Goal: Check status

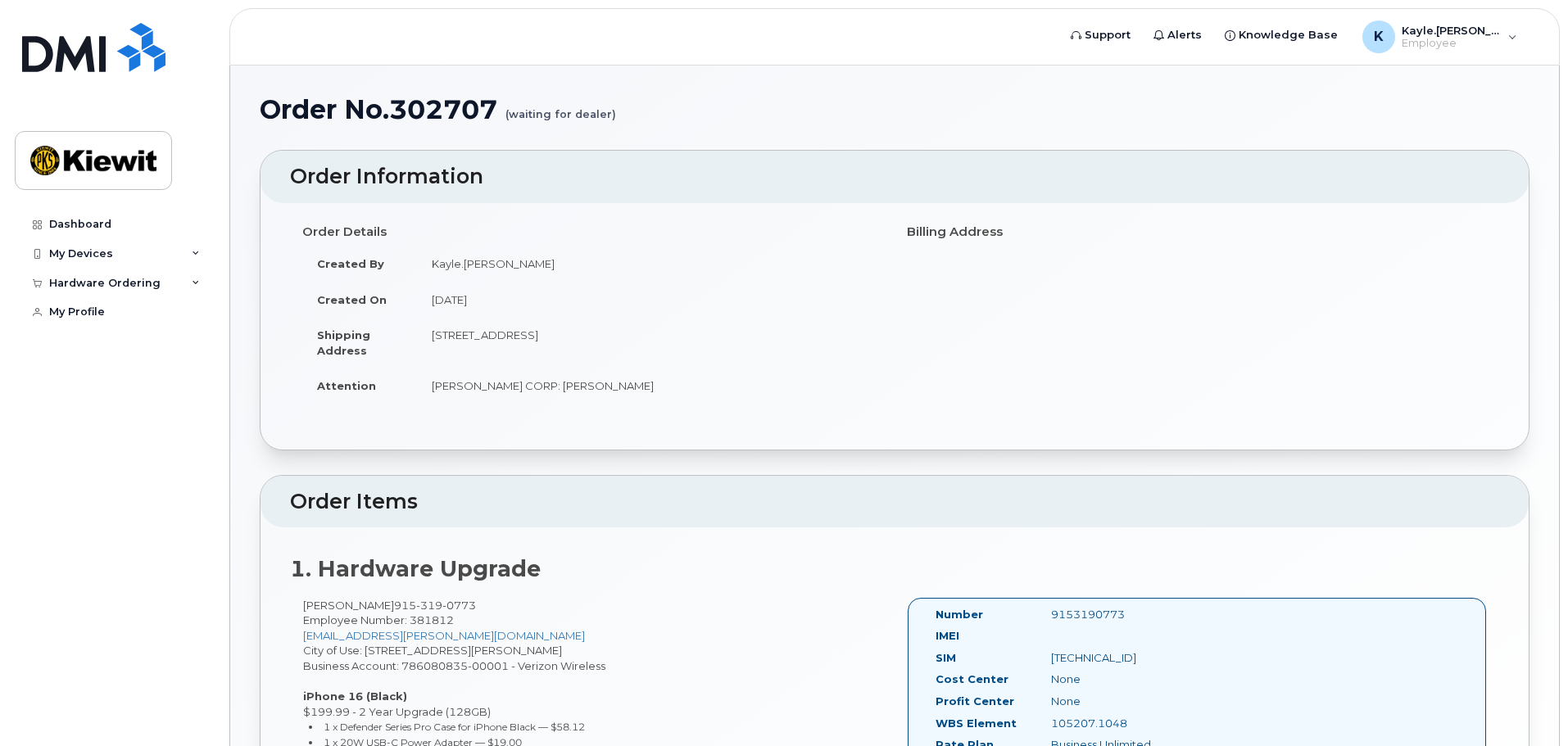
click at [568, 119] on small "(waiting for dealer)" at bounding box center [561, 108] width 110 height 25
click at [716, 153] on header "Order Information" at bounding box center [895, 177] width 1268 height 52
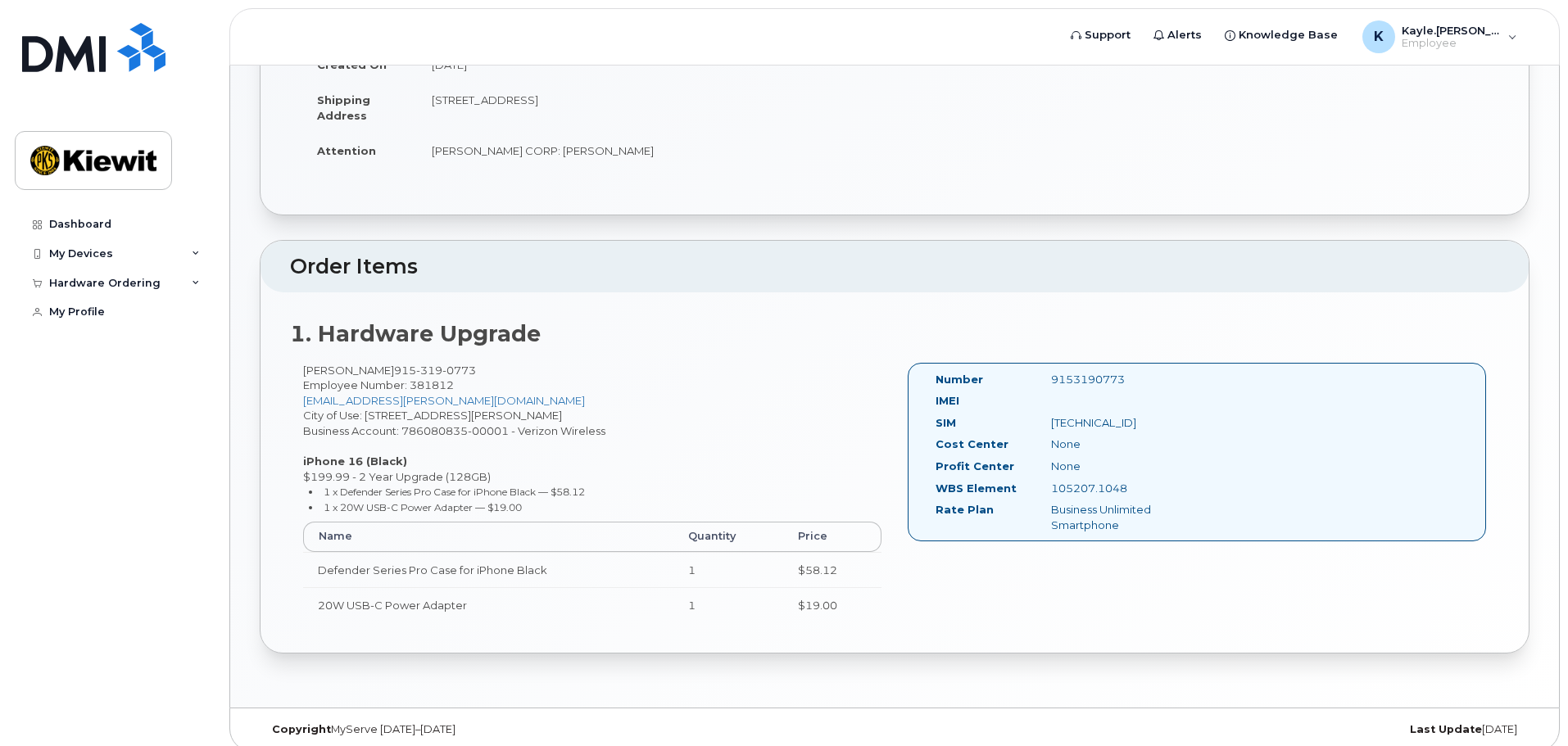
scroll to position [249, 0]
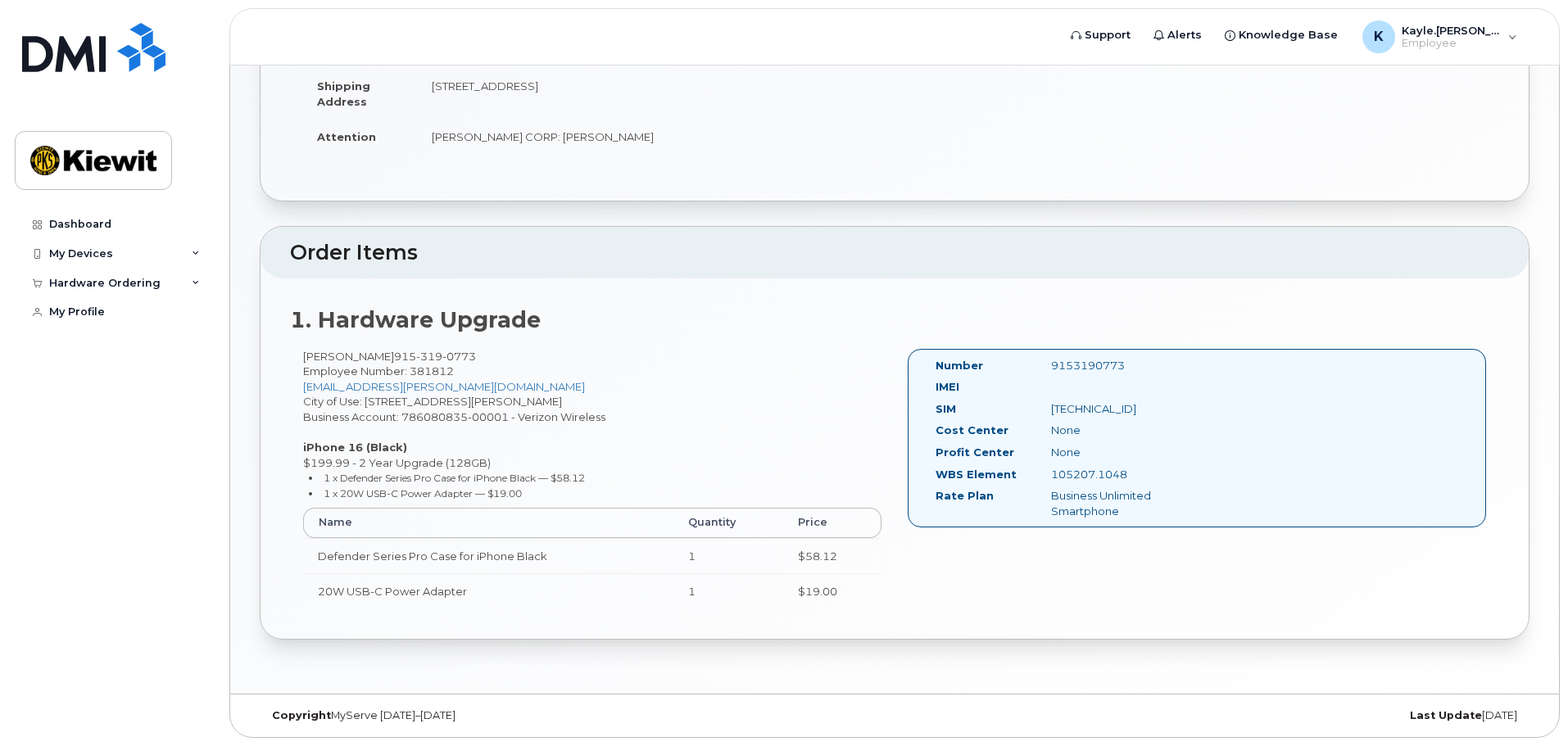
click at [1113, 625] on div "1. Hardware Upgrade Kayle Murdaugh 915 319 0773 Employee Number: 381812 KAYLE.M…" at bounding box center [895, 459] width 1268 height 360
click at [1137, 660] on div "Order No.302707 (waiting for dealer) × Share This Order If you want to allow ot…" at bounding box center [894, 254] width 1328 height 877
click at [1148, 706] on div "Copyright MyServe 2011–2025 Last Update 6 days ago" at bounding box center [894, 715] width 1328 height 43
click at [1060, 415] on div "[TECHNICAL_ID]" at bounding box center [1119, 409] width 162 height 16
click at [1057, 369] on div "9153190773" at bounding box center [1119, 366] width 162 height 16
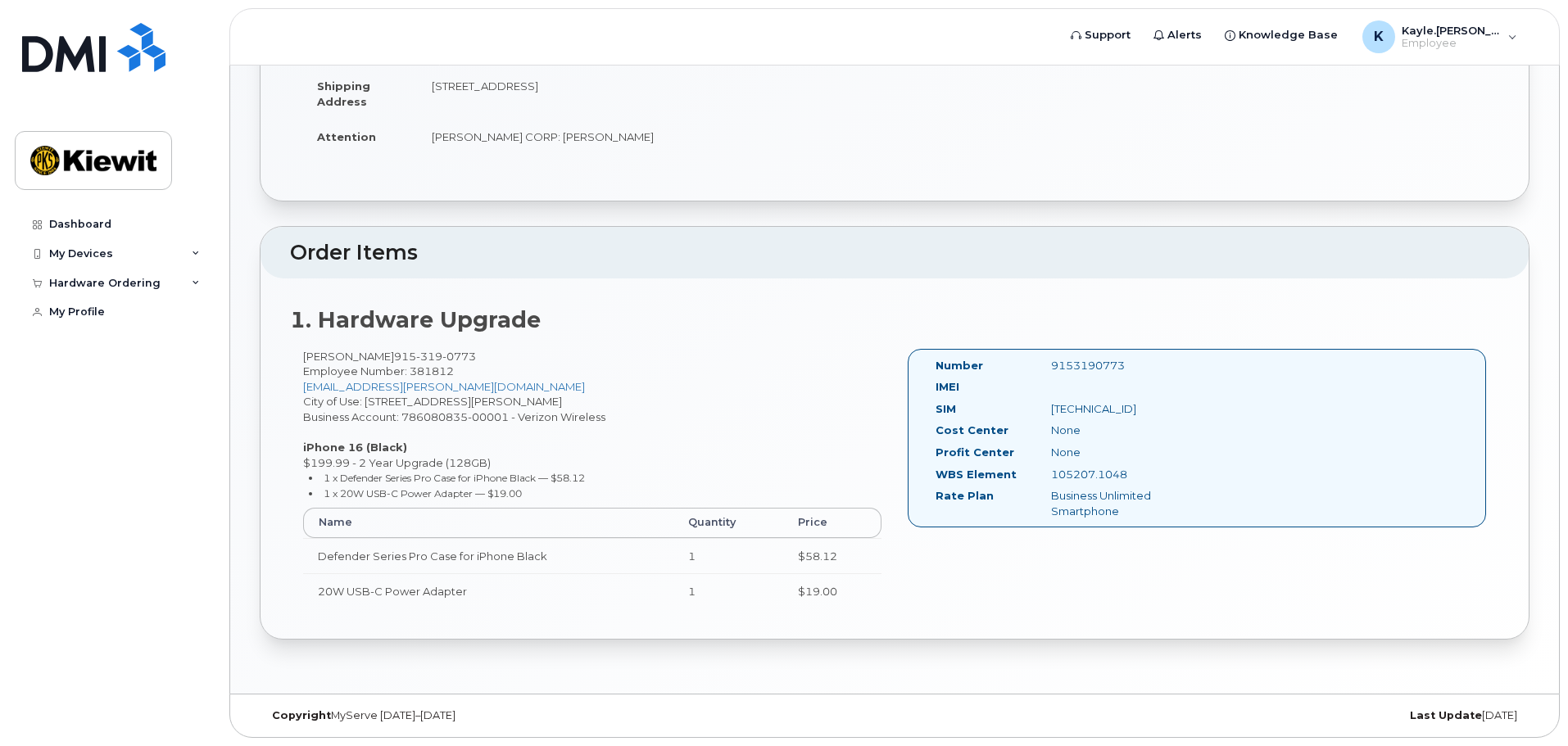
click at [1079, 476] on div "105207.1048" at bounding box center [1119, 475] width 162 height 16
click at [1077, 505] on div "Business Unlimited Smartphone" at bounding box center [1119, 503] width 162 height 31
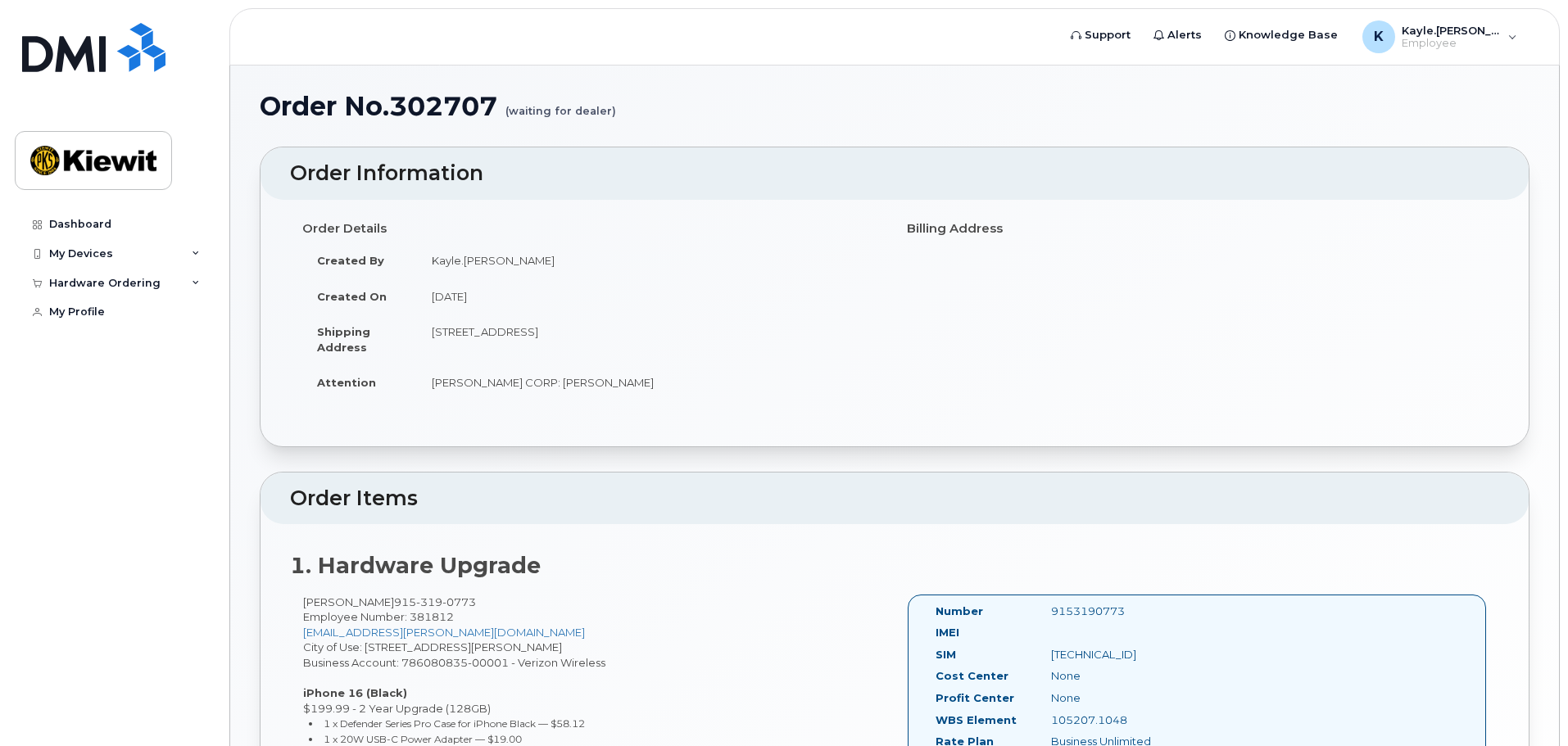
scroll to position [0, 0]
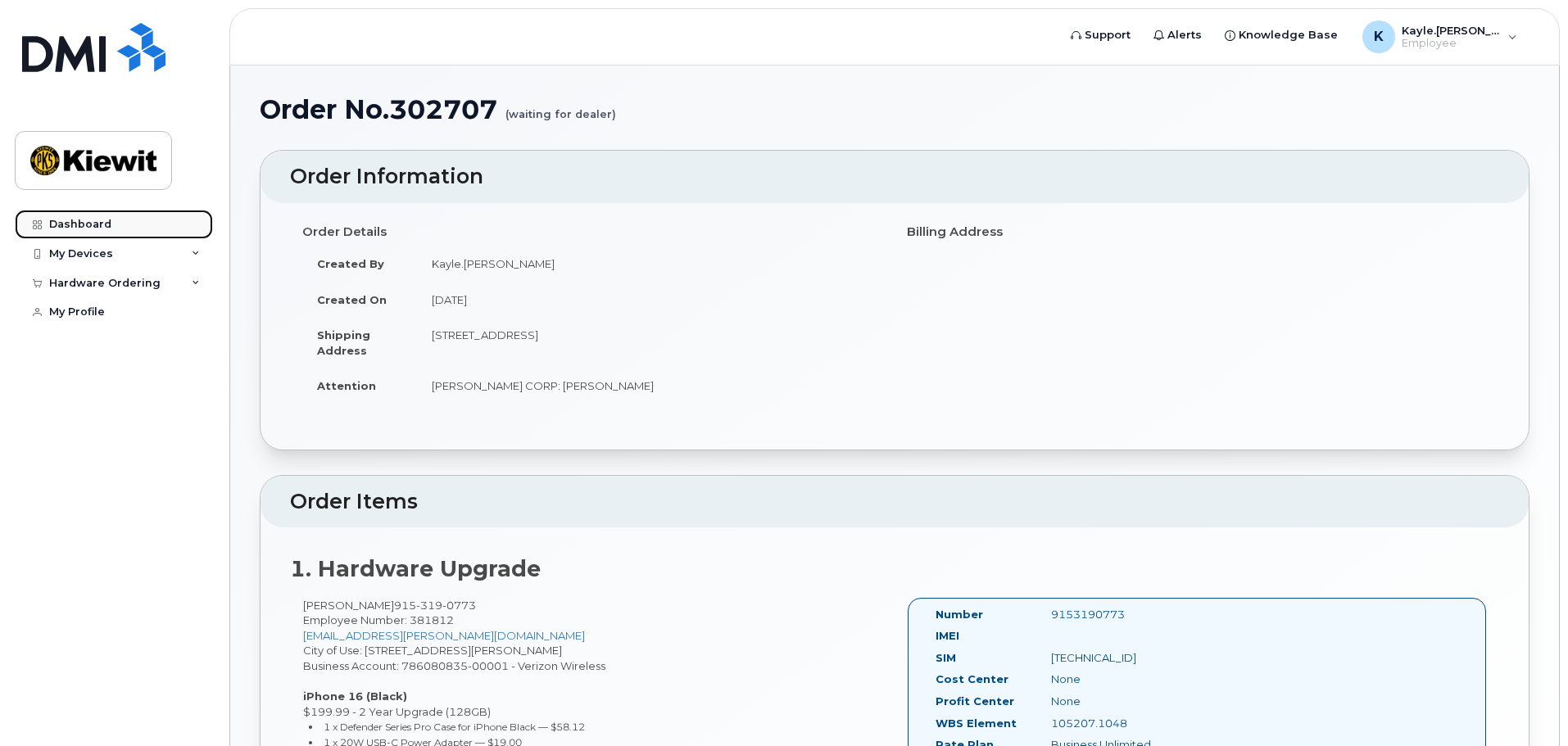
click at [97, 227] on div "Dashboard" at bounding box center [80, 224] width 62 height 13
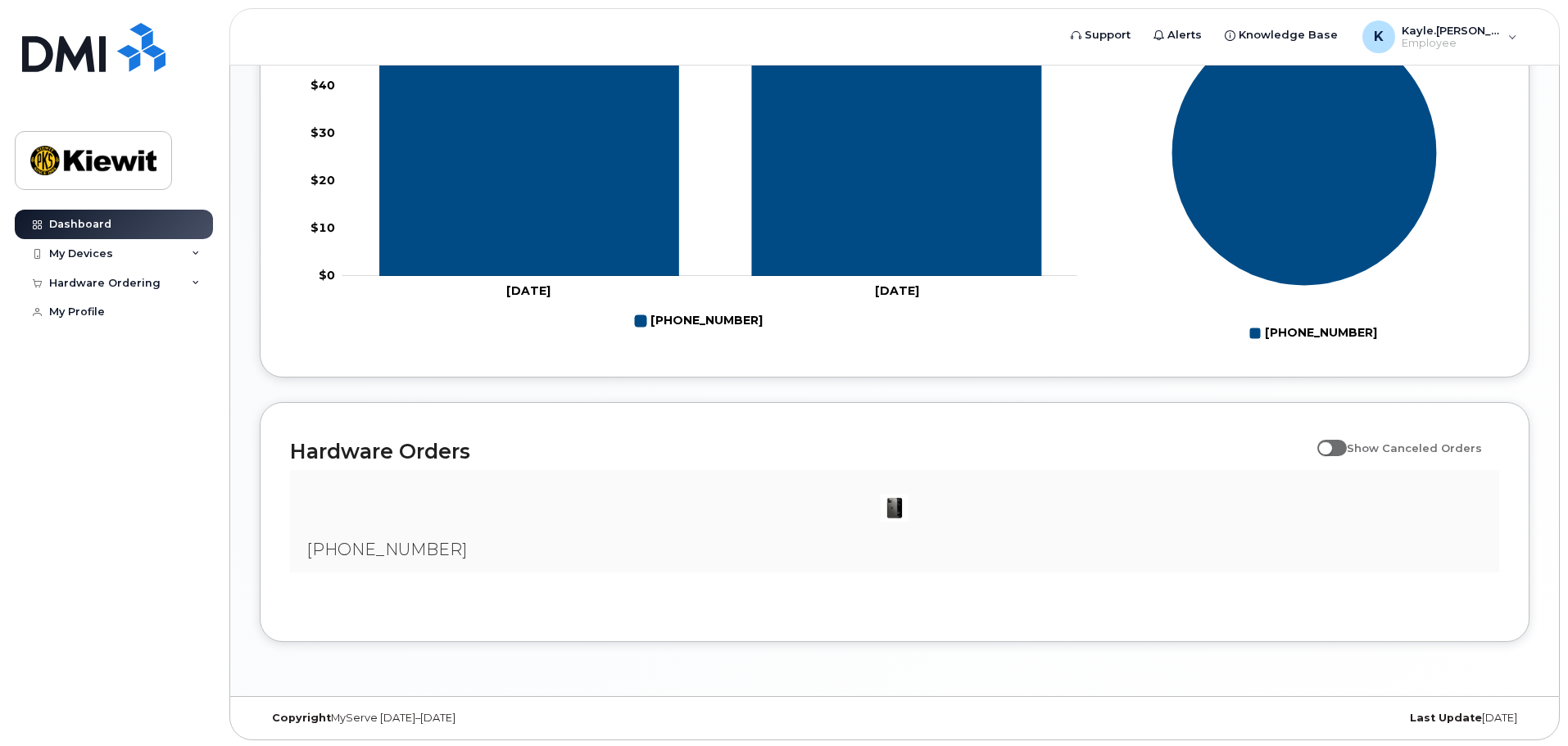
scroll to position [761, 0]
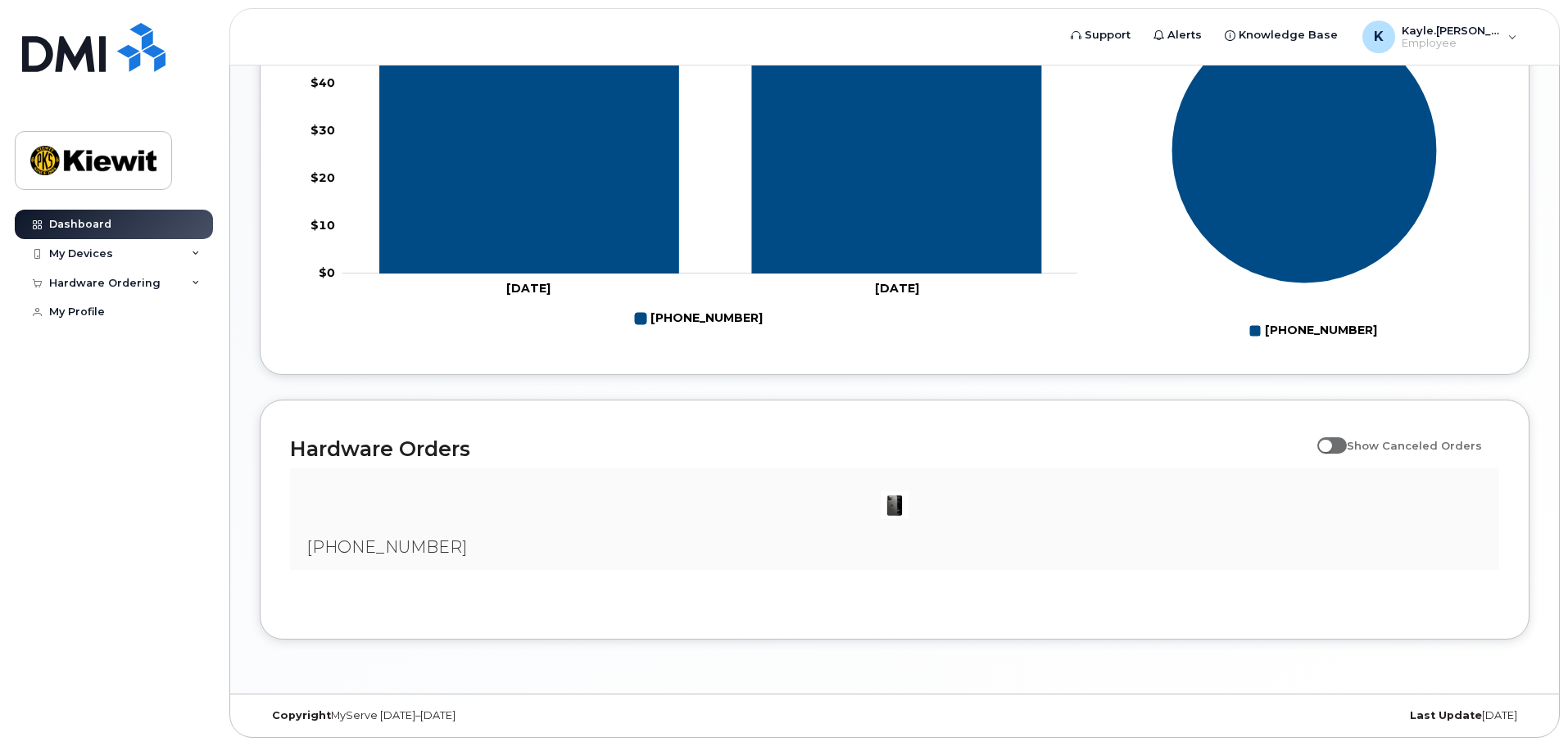
click at [886, 498] on img at bounding box center [894, 505] width 32 height 32
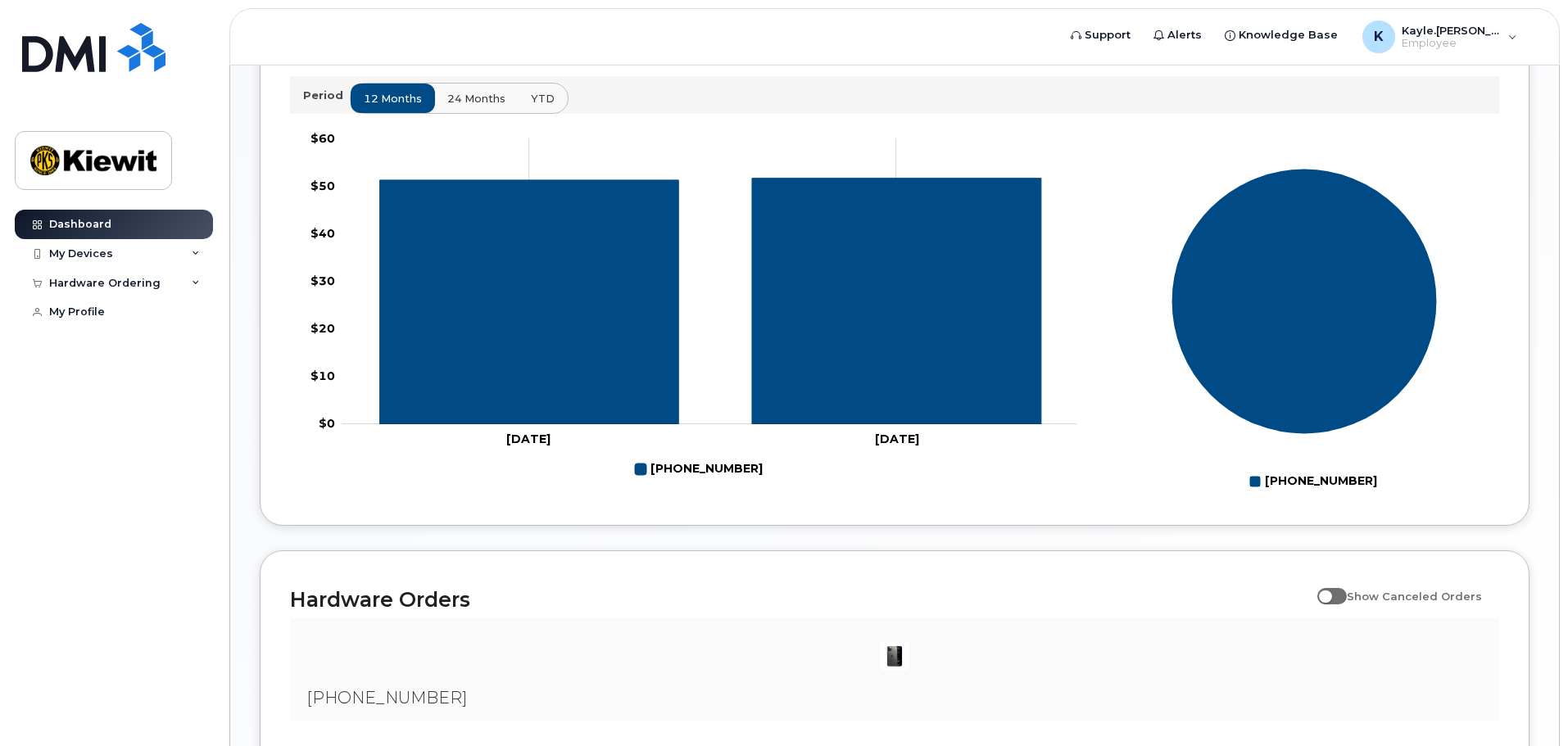
scroll to position [597, 0]
